Goal: Transaction & Acquisition: Download file/media

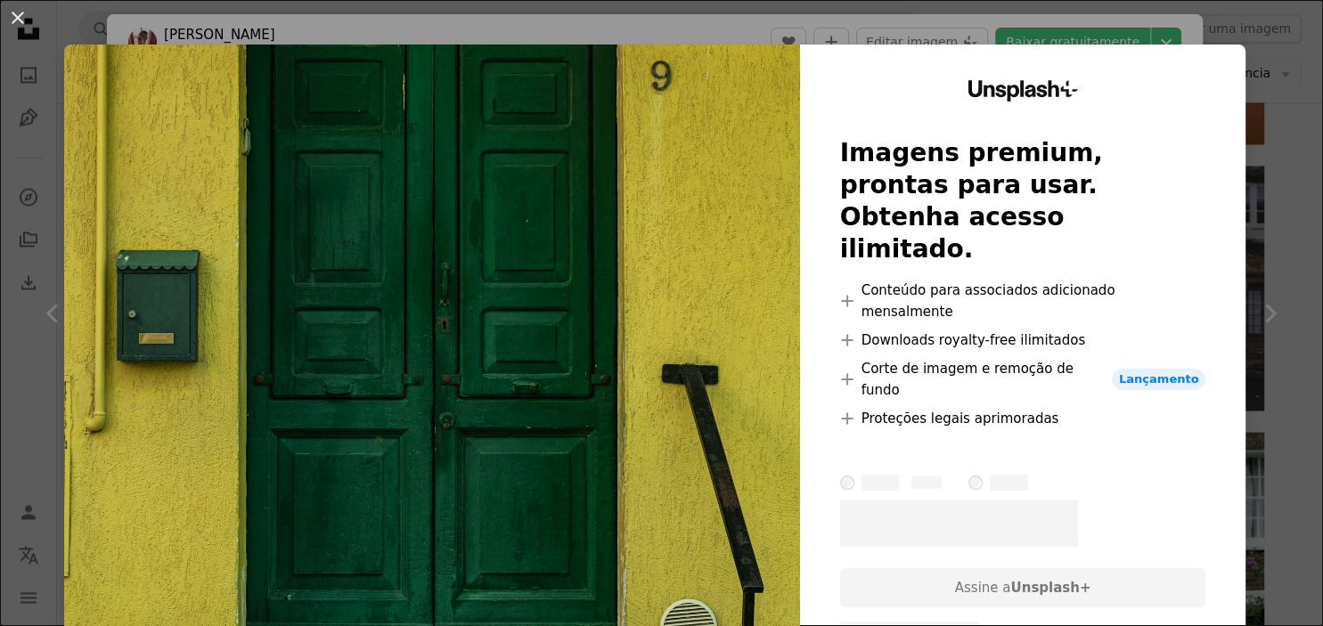
scroll to position [16275, 0]
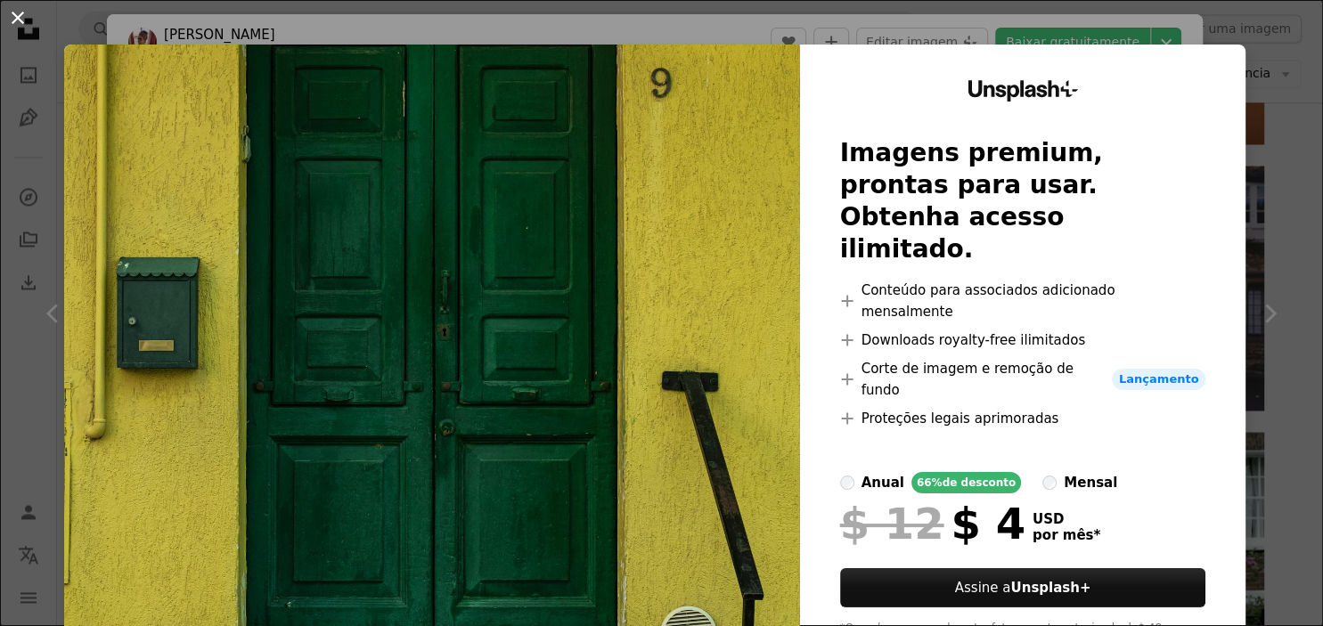
click at [20, 27] on button "An X shape" at bounding box center [17, 17] width 21 height 21
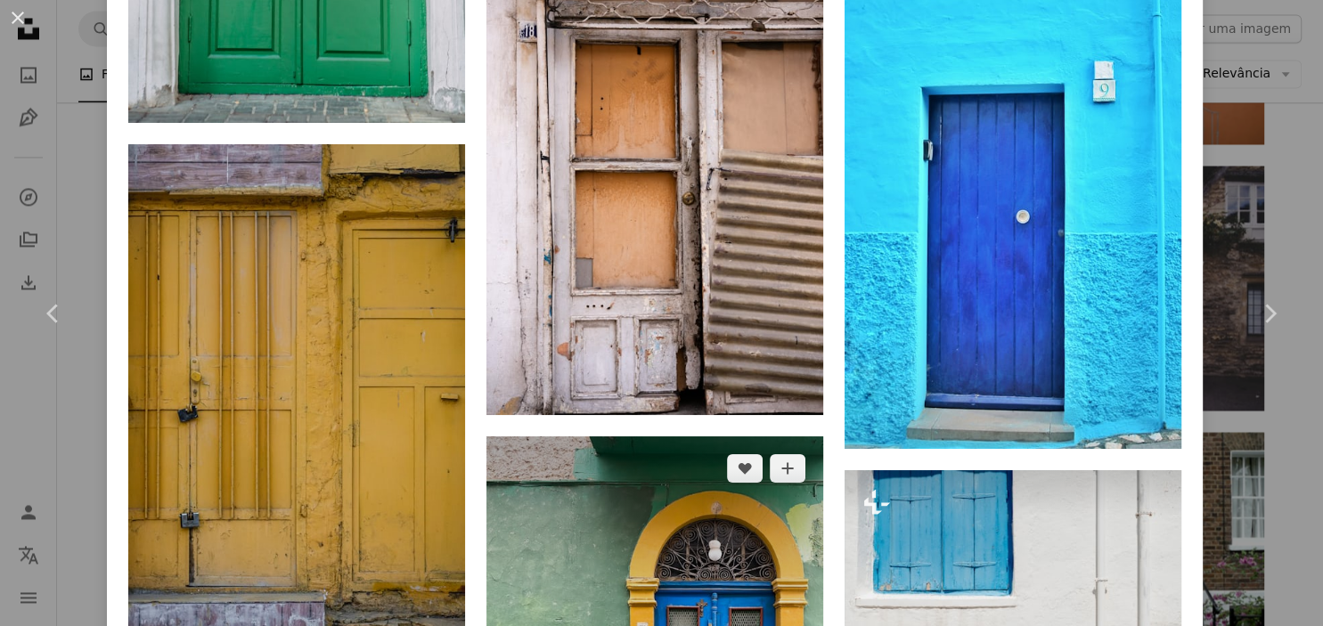
scroll to position [6200, 0]
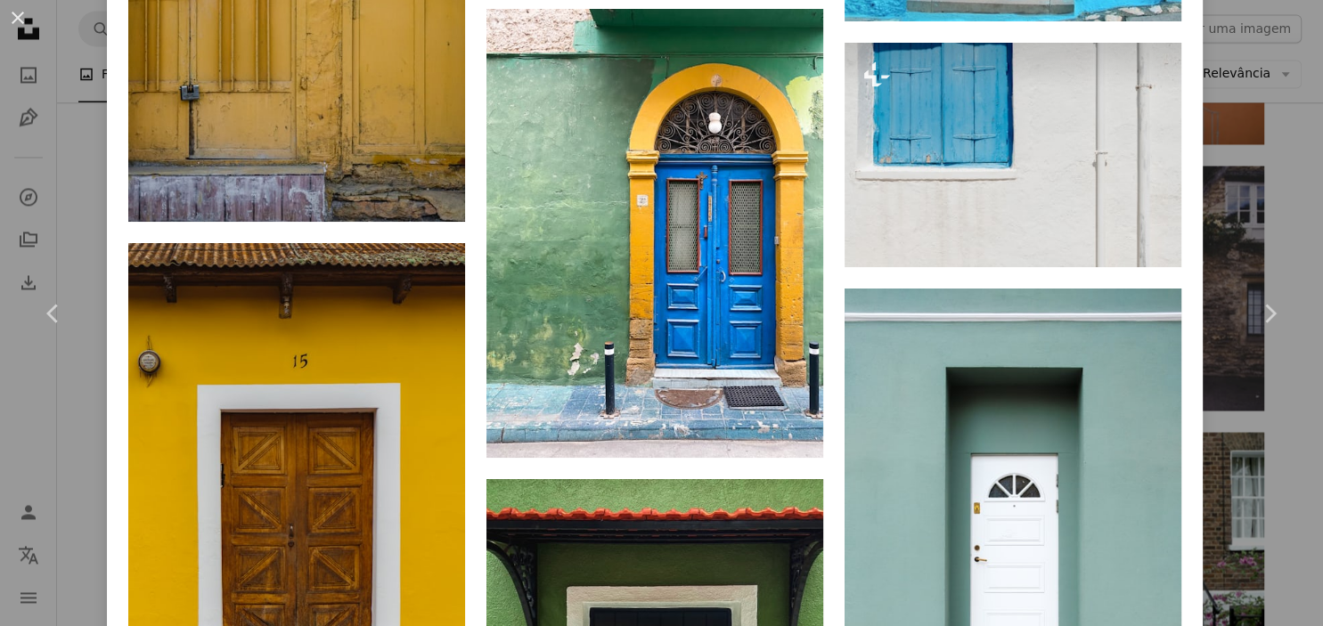
click at [1236, 118] on div "An X shape Chevron left Chevron right [PERSON_NAME] cherrym00n A heart A plus s…" at bounding box center [661, 313] width 1323 height 626
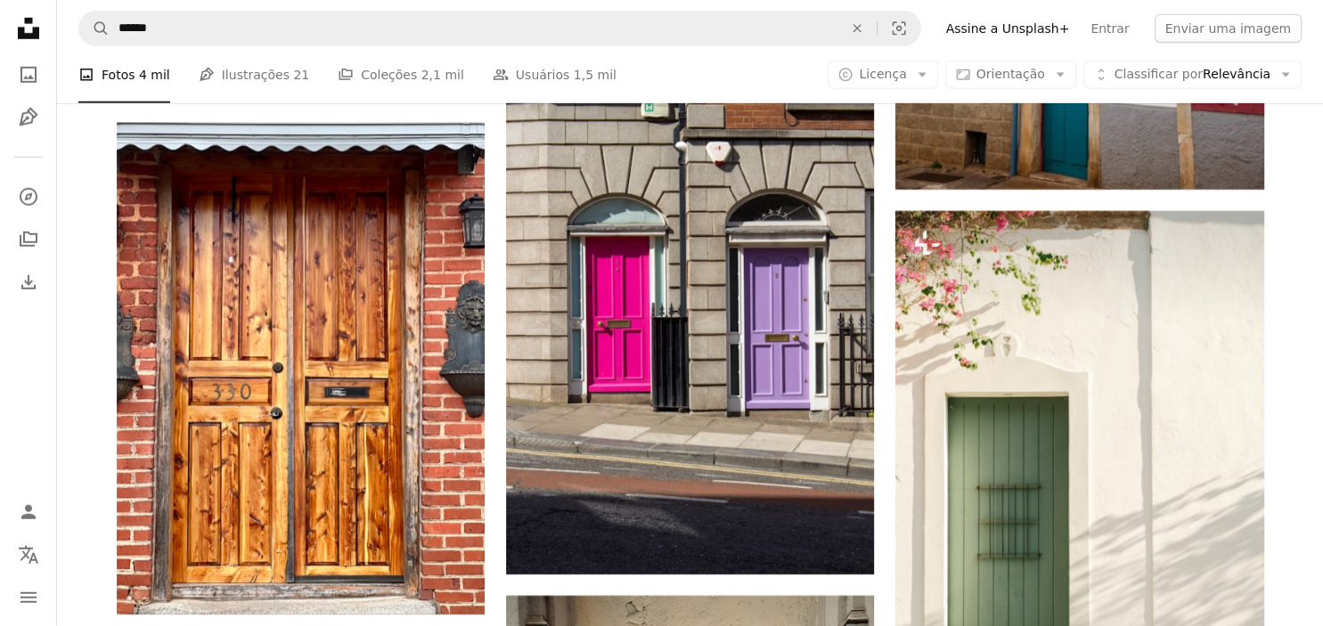
scroll to position [18626, 0]
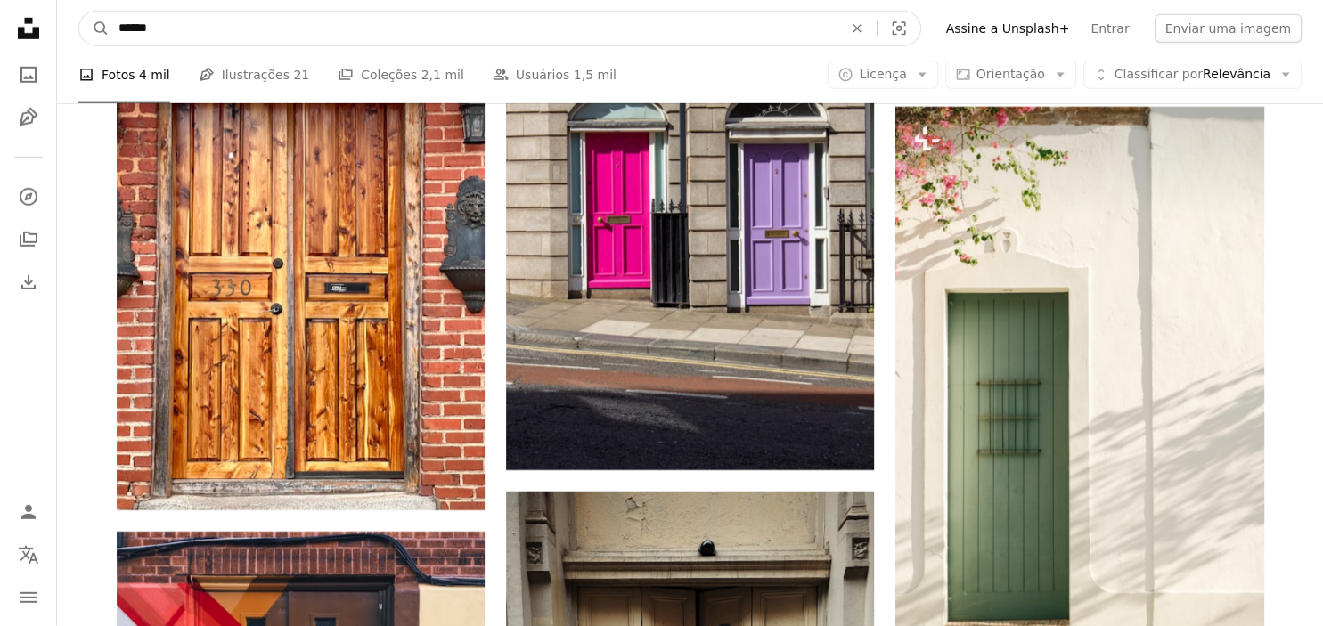
click at [429, 25] on input "******" at bounding box center [474, 29] width 728 height 34
type input "**********"
click button "A magnifying glass" at bounding box center [94, 29] width 30 height 34
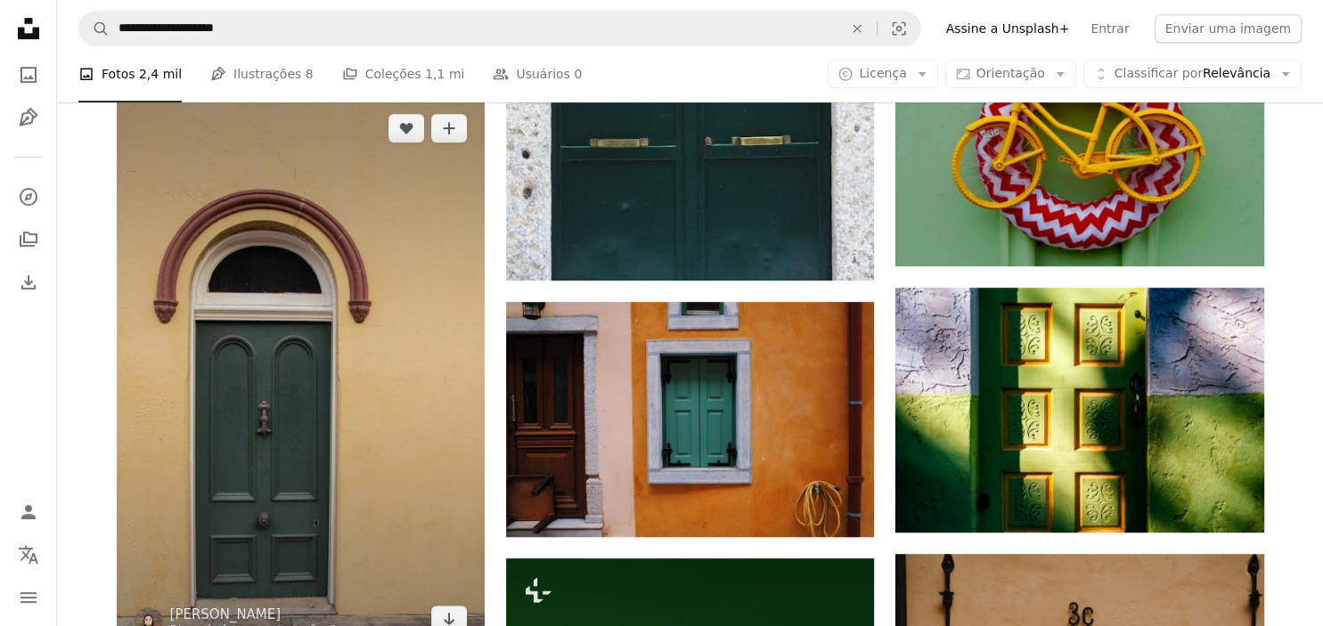
scroll to position [941, 0]
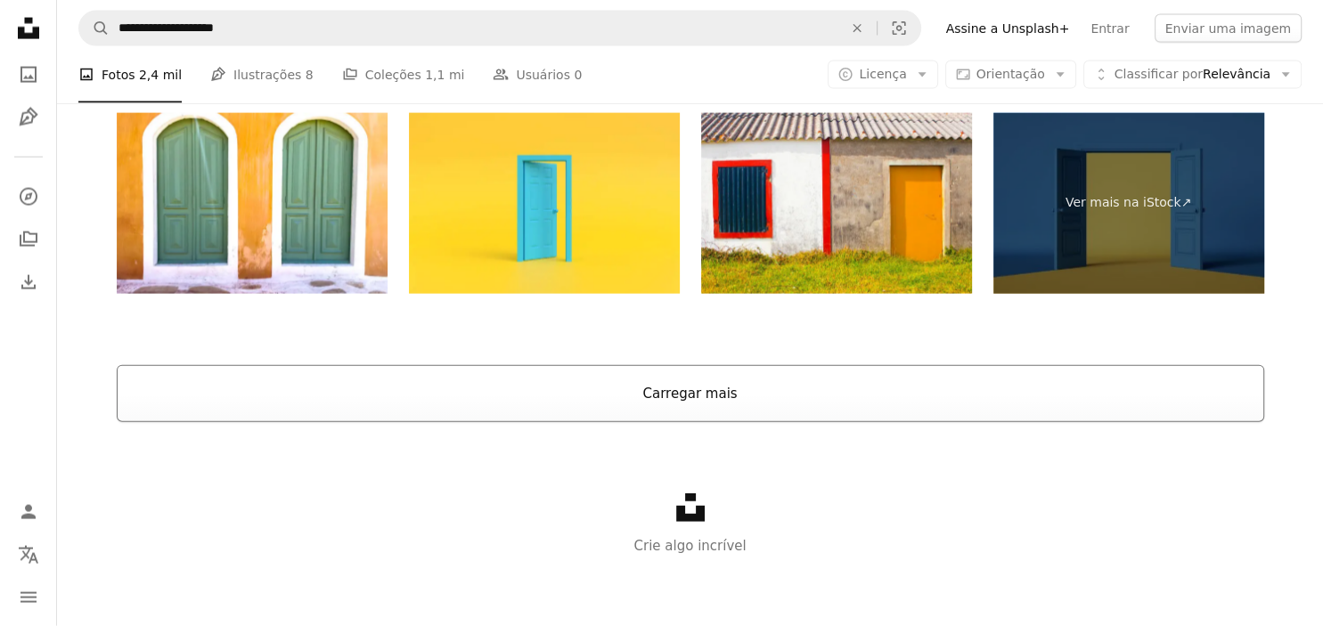
click at [597, 384] on button "Carregar mais" at bounding box center [690, 393] width 1147 height 57
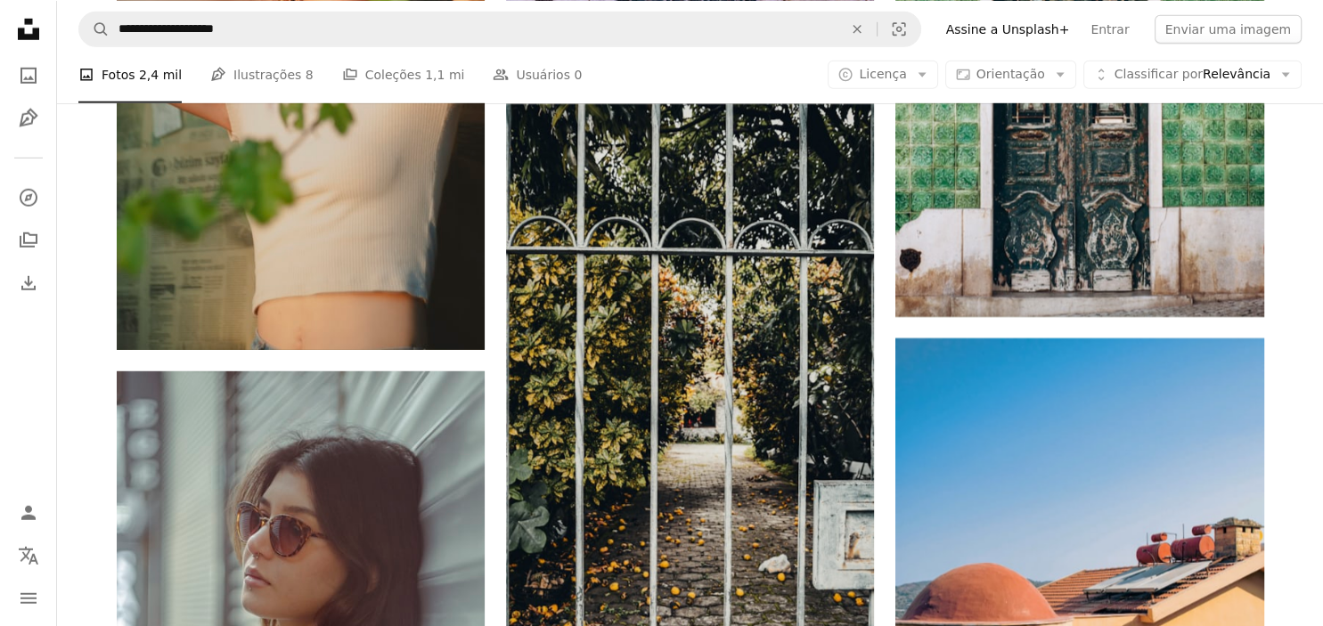
scroll to position [11888, 0]
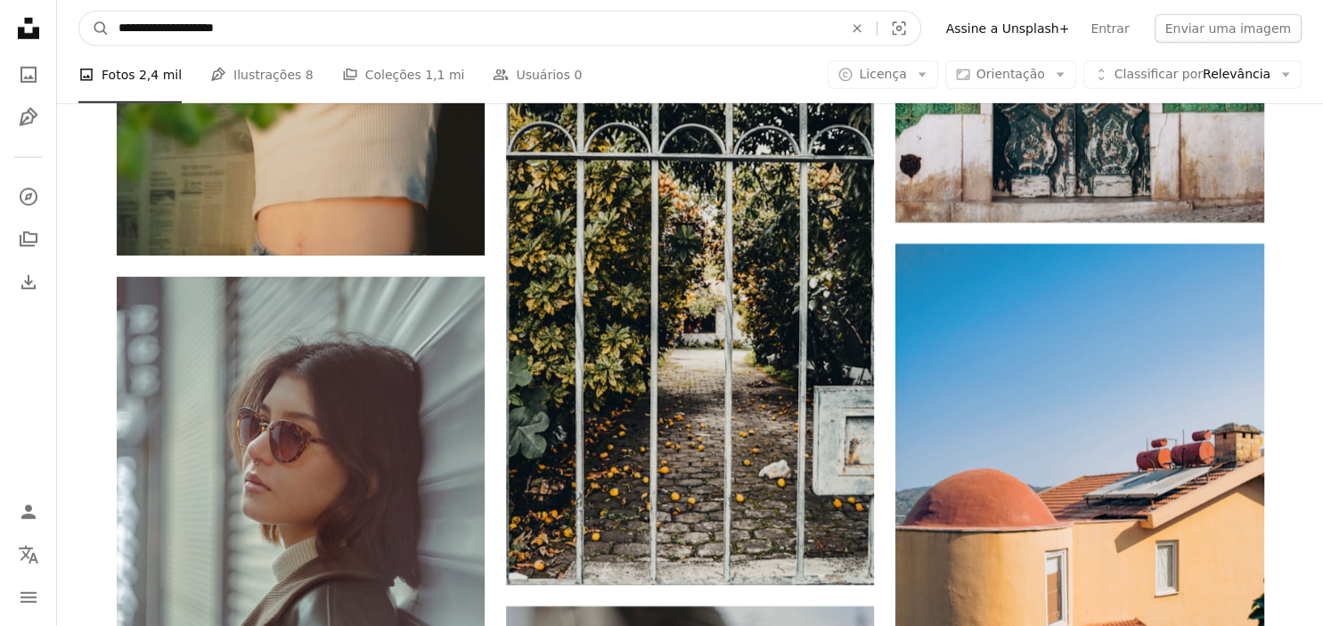
click at [314, 26] on input "**********" at bounding box center [474, 29] width 728 height 34
click at [314, 27] on input "**********" at bounding box center [474, 29] width 728 height 34
type input "******"
click at [79, 12] on button "A magnifying glass" at bounding box center [94, 29] width 30 height 34
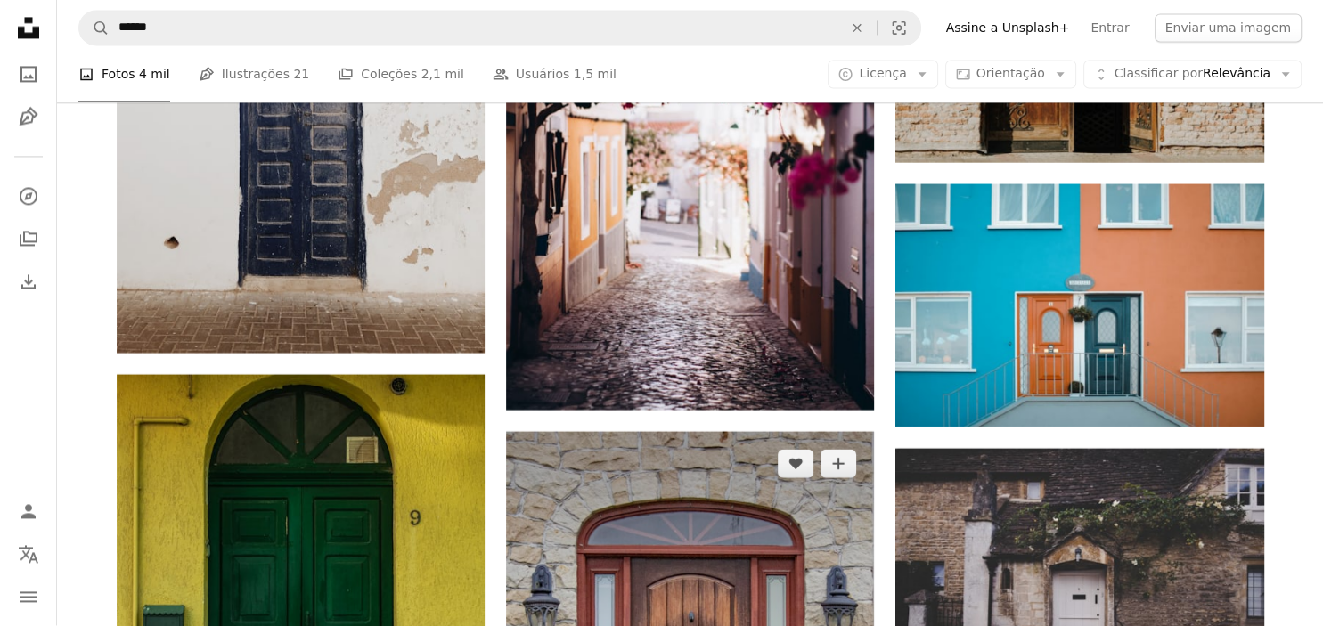
scroll to position [16166, 0]
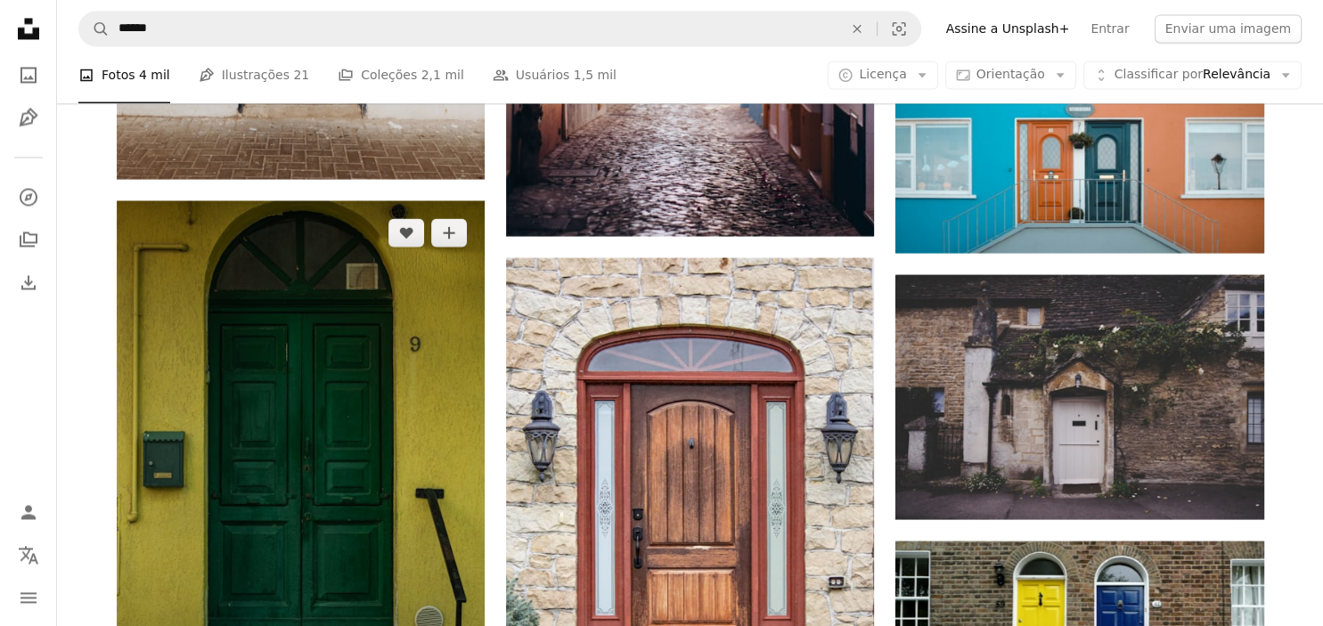
click at [442, 385] on img at bounding box center [301, 488] width 368 height 576
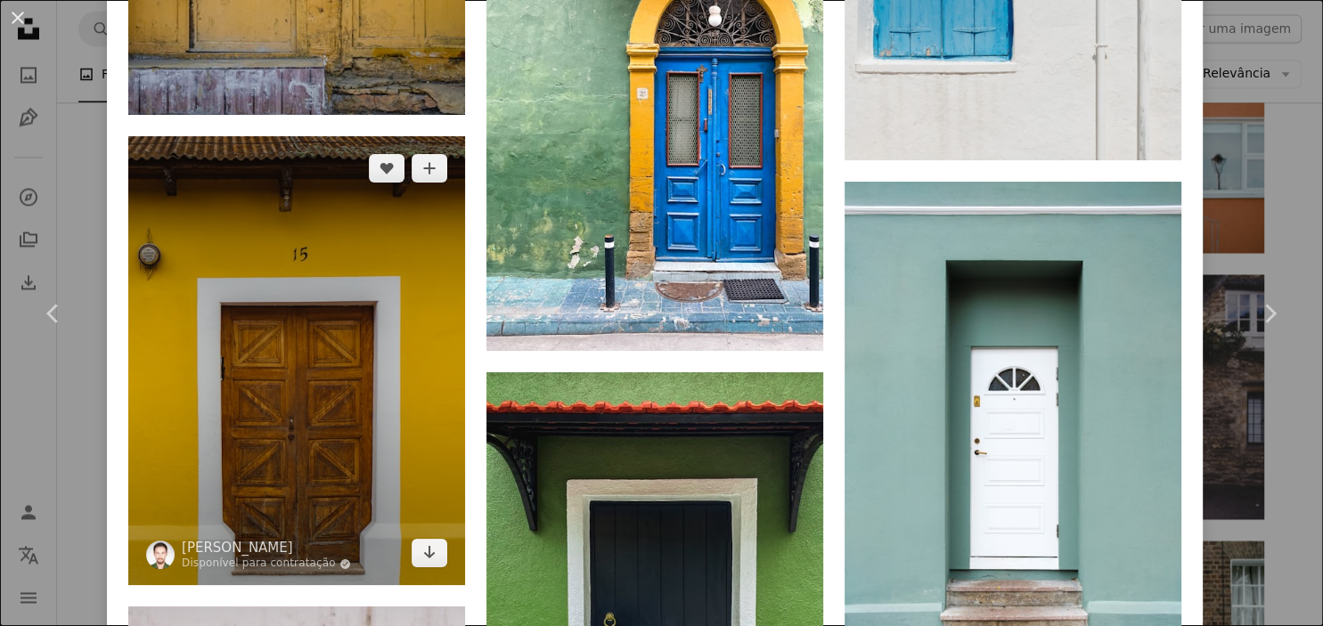
scroll to position [6093, 0]
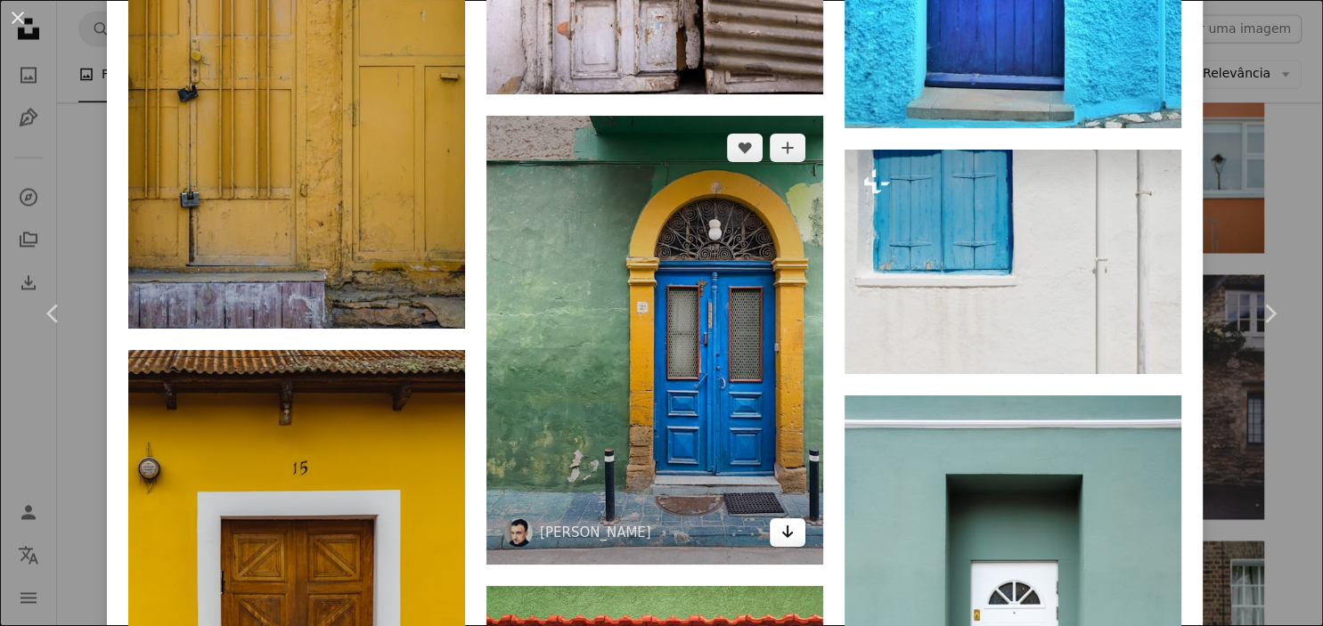
click at [795, 543] on icon "Arrow pointing down" at bounding box center [787, 531] width 14 height 21
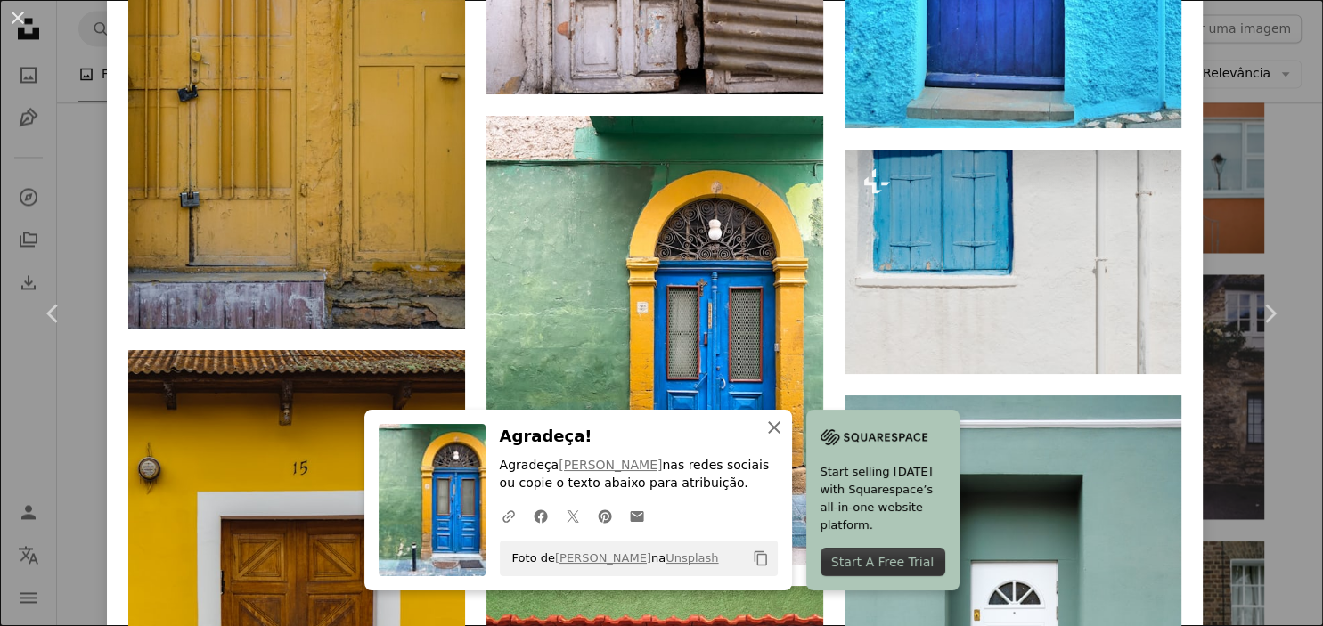
click at [777, 429] on icon "An X shape" at bounding box center [773, 427] width 21 height 21
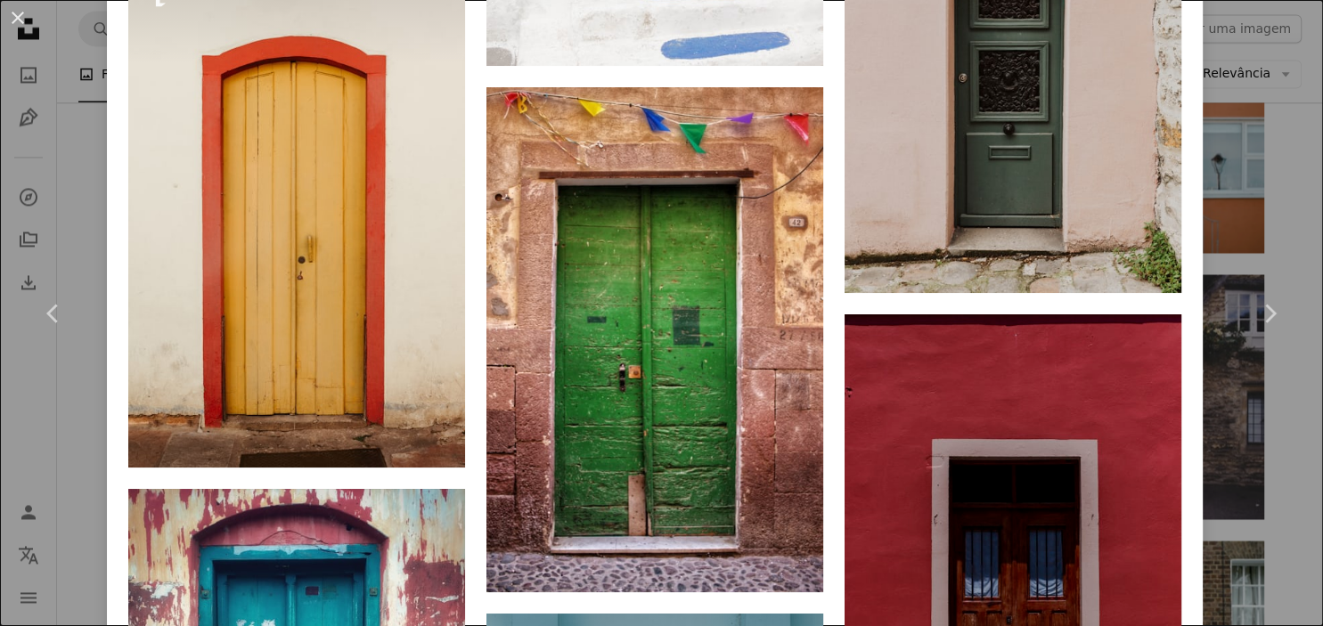
scroll to position [10155, 0]
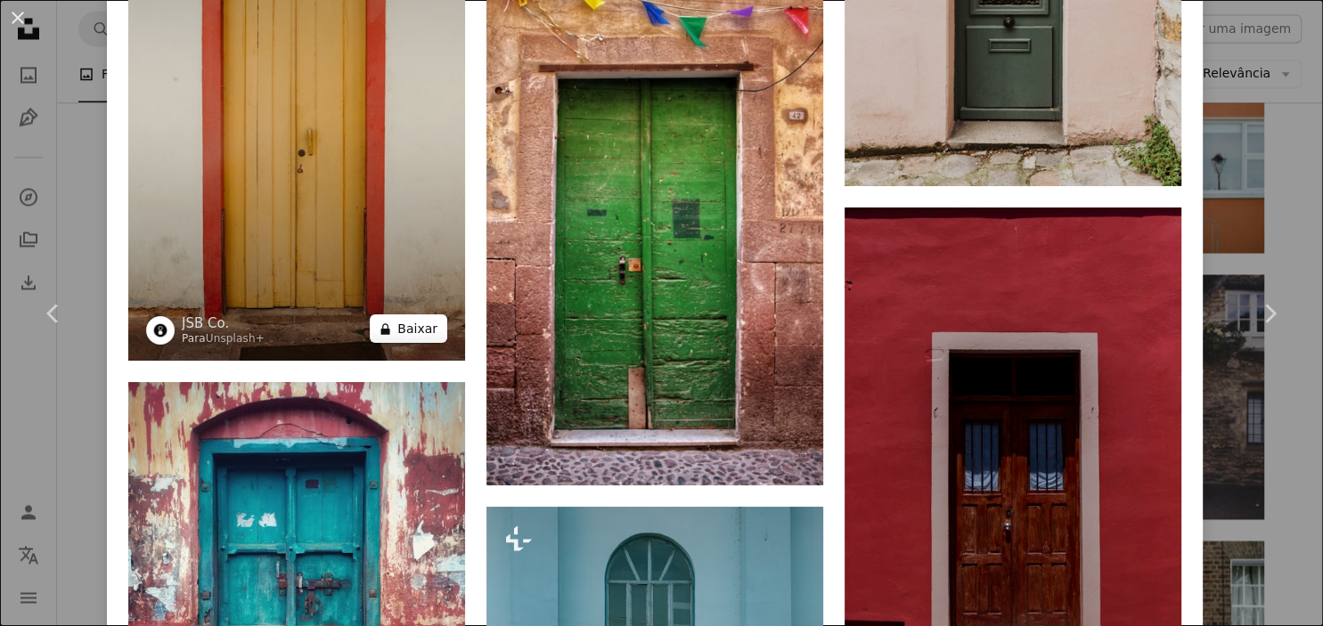
click at [428, 343] on button "A lock Baixar" at bounding box center [409, 328] width 78 height 29
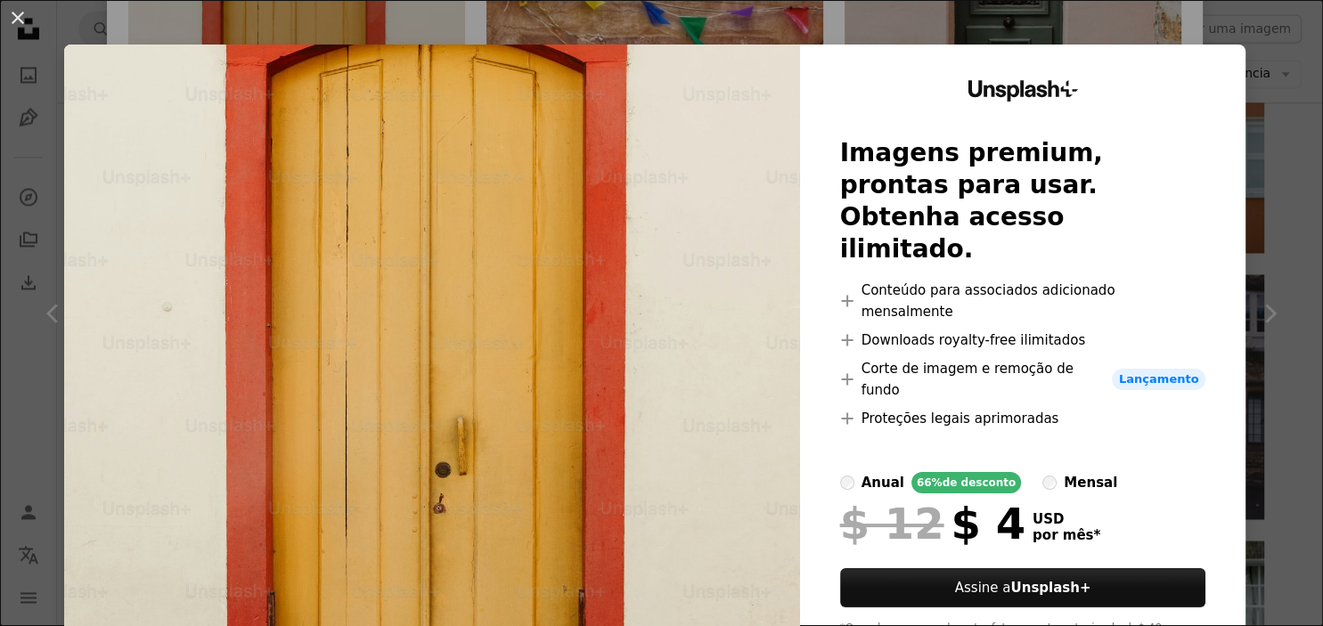
click at [1288, 238] on div "An X shape Unsplash+ Imagens premium, prontas para usar. Obtenha acesso ilimita…" at bounding box center [661, 313] width 1323 height 626
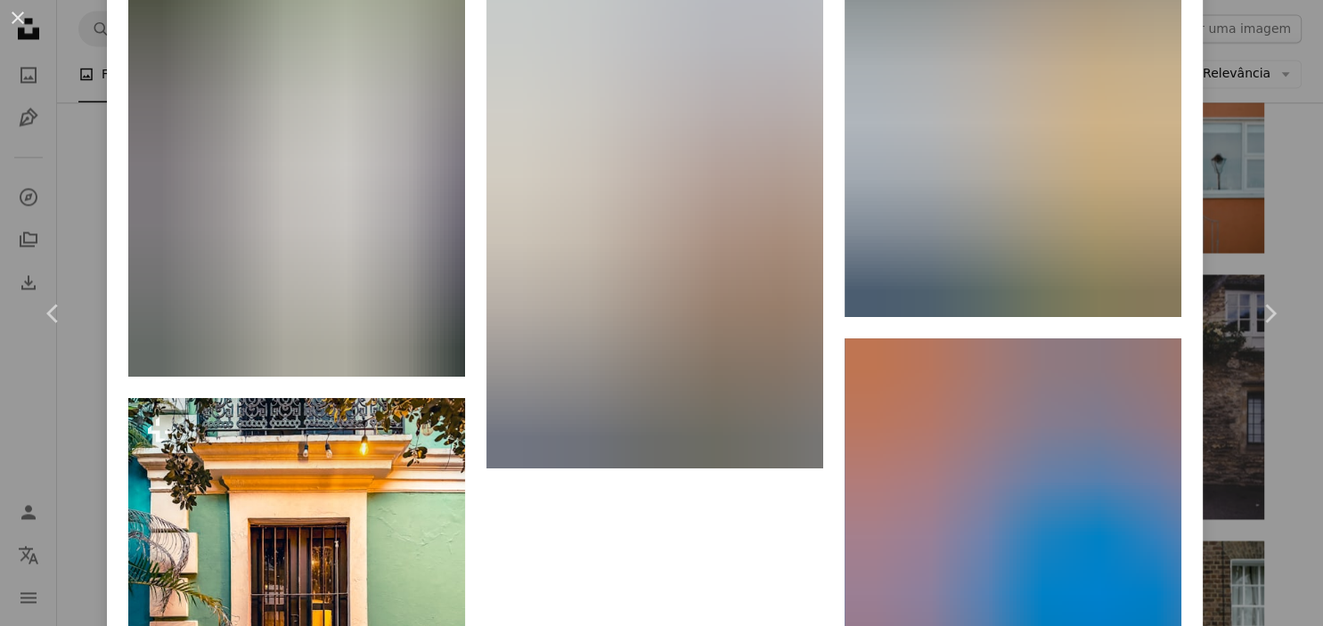
scroll to position [40426, 0]
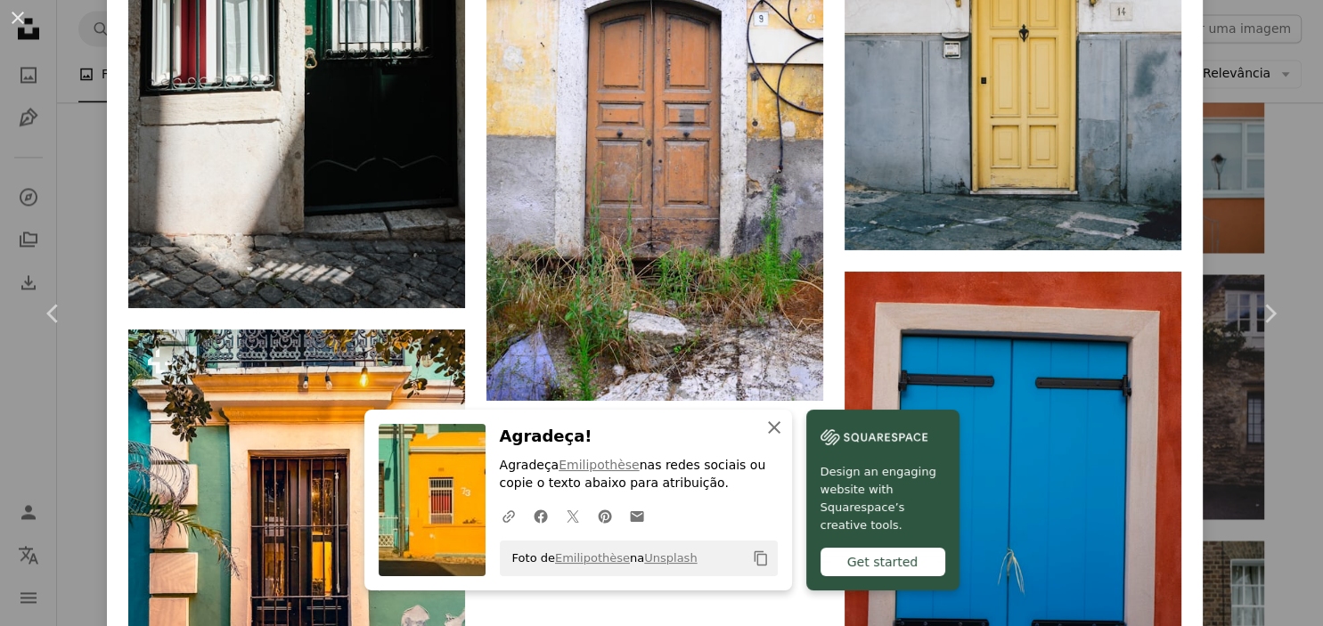
click at [772, 431] on icon "An X shape" at bounding box center [773, 427] width 21 height 21
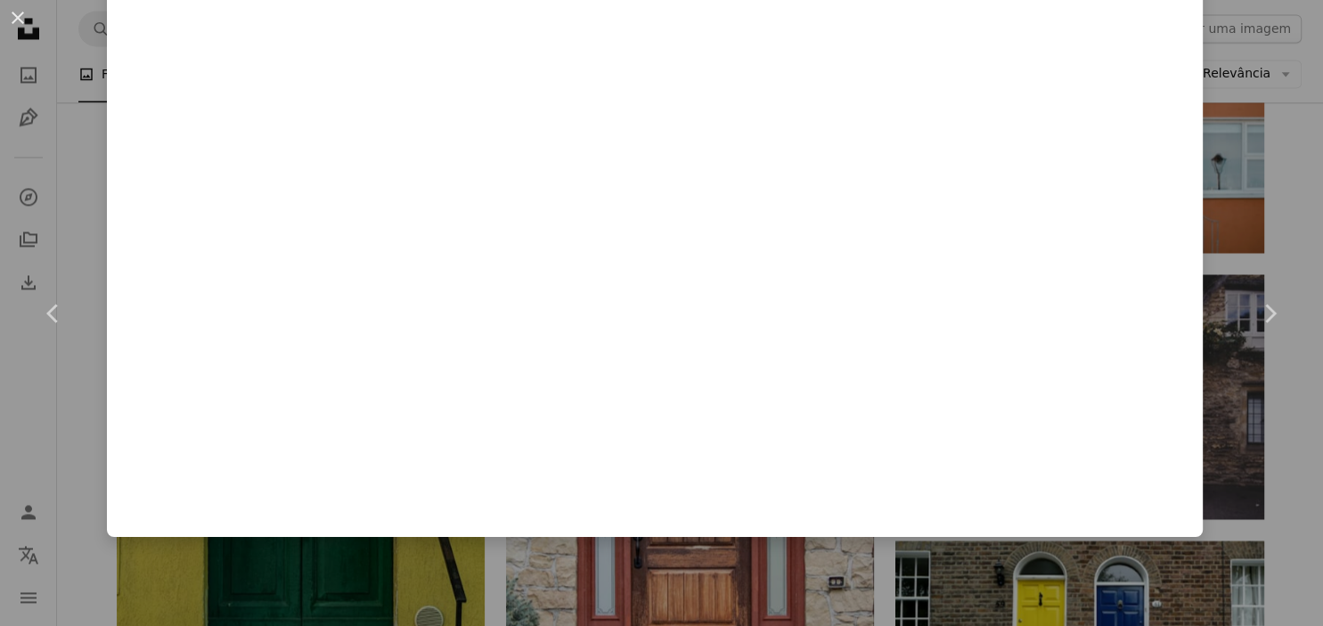
scroll to position [55584, 0]
